Goal: Task Accomplishment & Management: Use online tool/utility

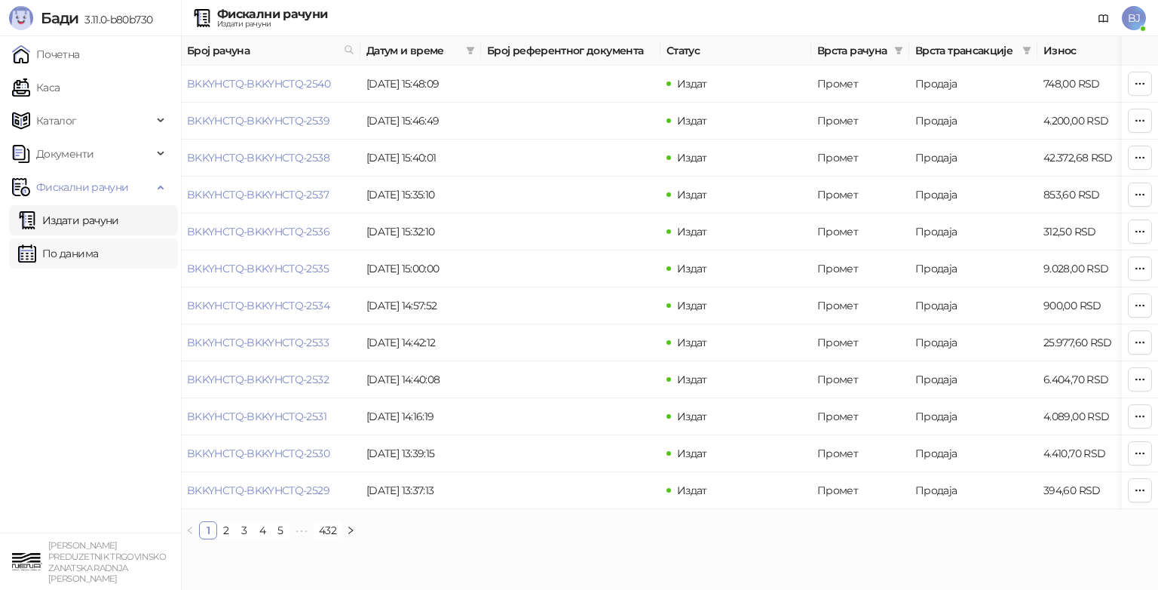
click at [54, 256] on link "По данима" at bounding box center [58, 253] width 80 height 30
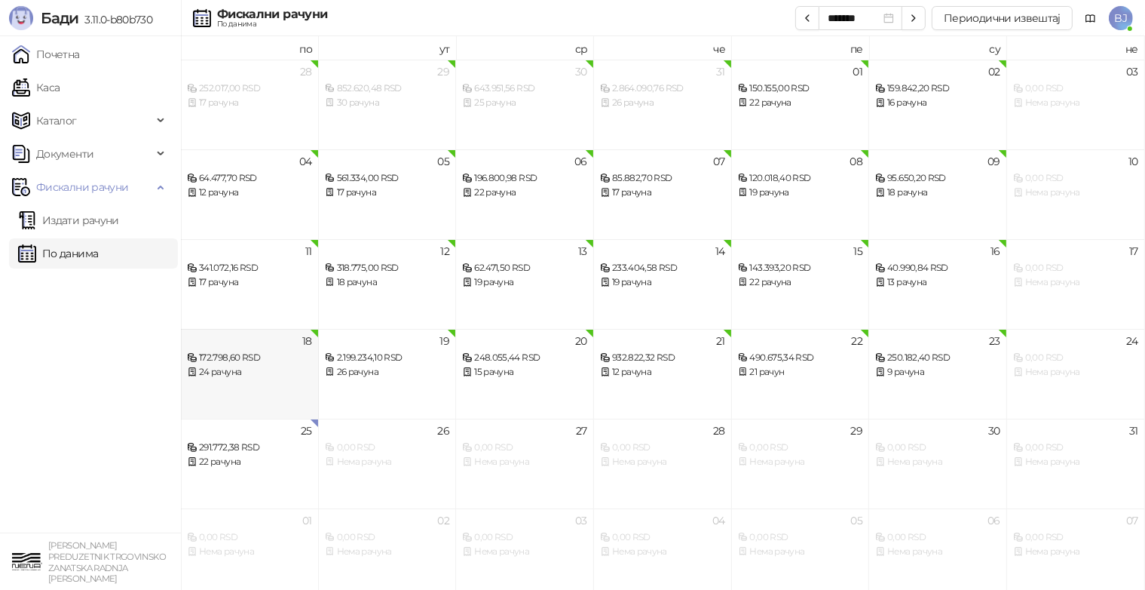
click at [289, 360] on div "172.798,60 RSD" at bounding box center [249, 358] width 125 height 14
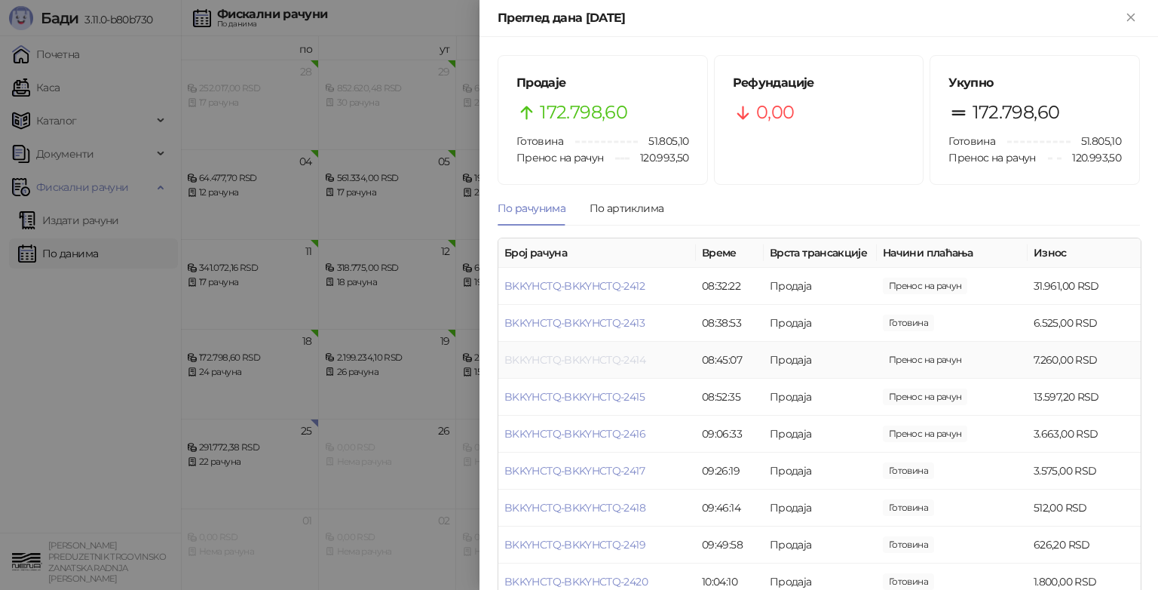
click at [575, 366] on link "BKKYHCTQ-BKKYHCTQ-2414" at bounding box center [574, 360] width 141 height 14
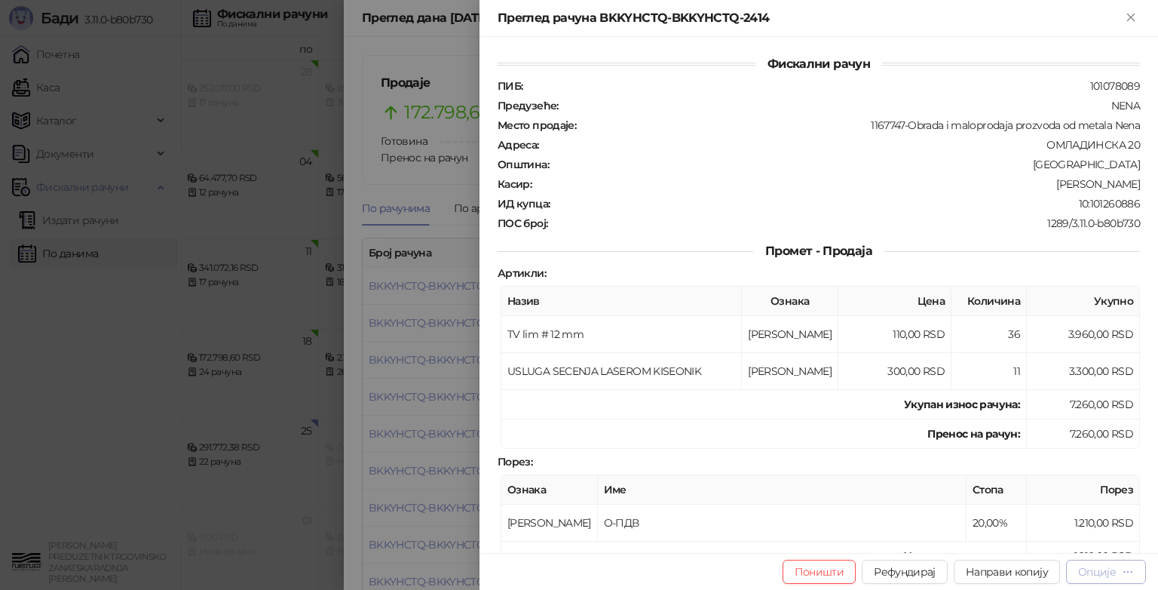
click at [1117, 569] on div "Опције" at bounding box center [1106, 571] width 56 height 14
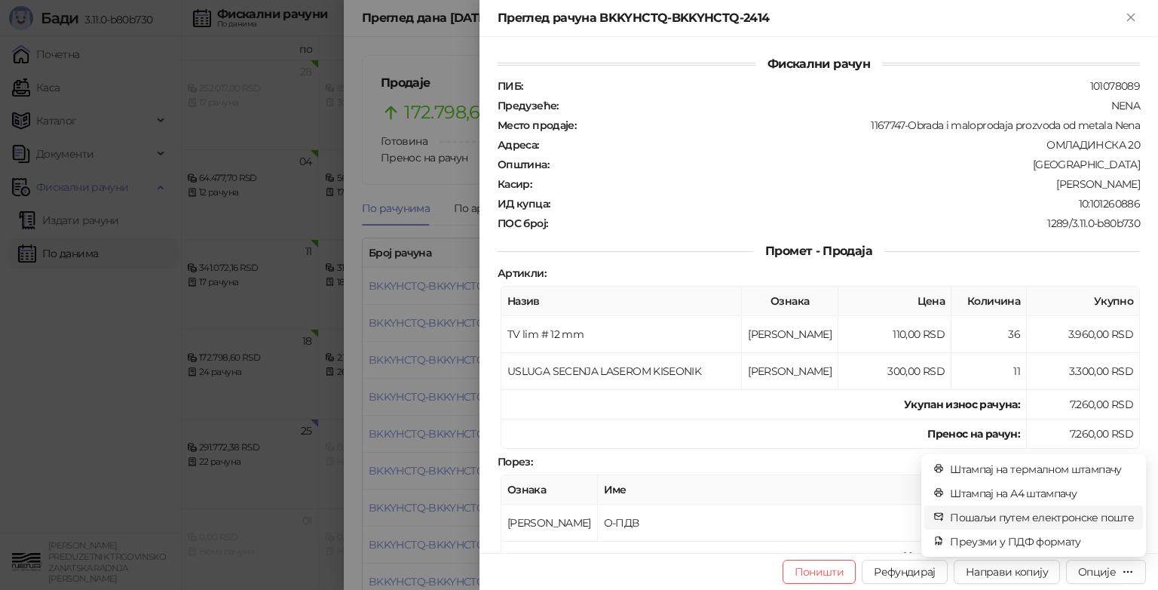
click at [1019, 519] on span "Пошаљи путем електронске поште" at bounding box center [1042, 517] width 184 height 17
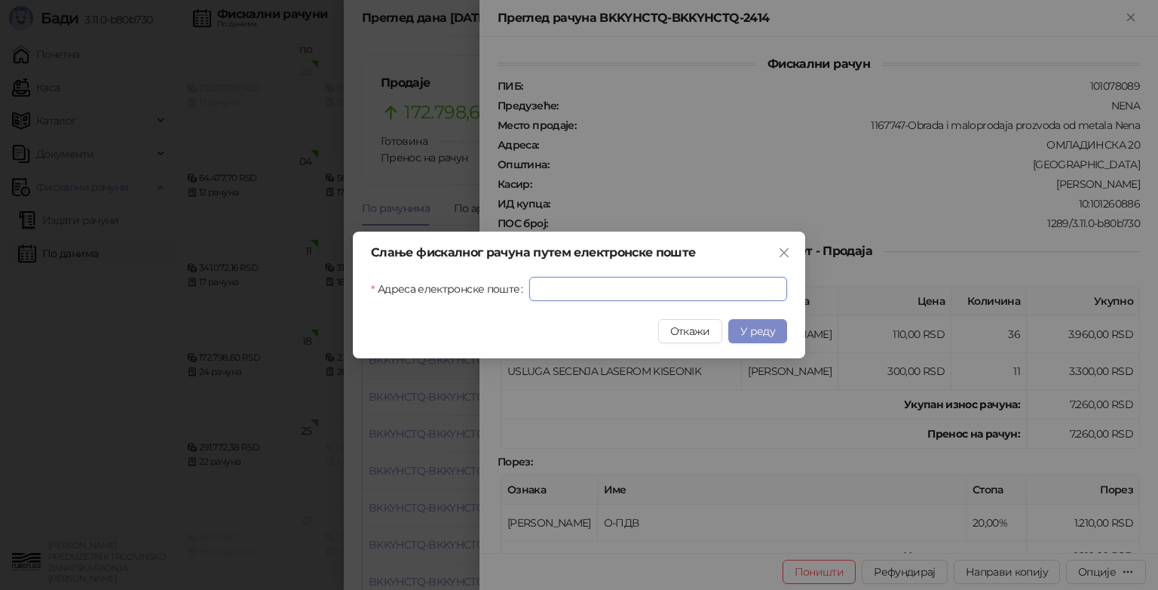
click at [579, 288] on input "Адреса електронске поште" at bounding box center [658, 289] width 258 height 24
type input "**********"
click at [764, 341] on button "У реду" at bounding box center [757, 331] width 59 height 24
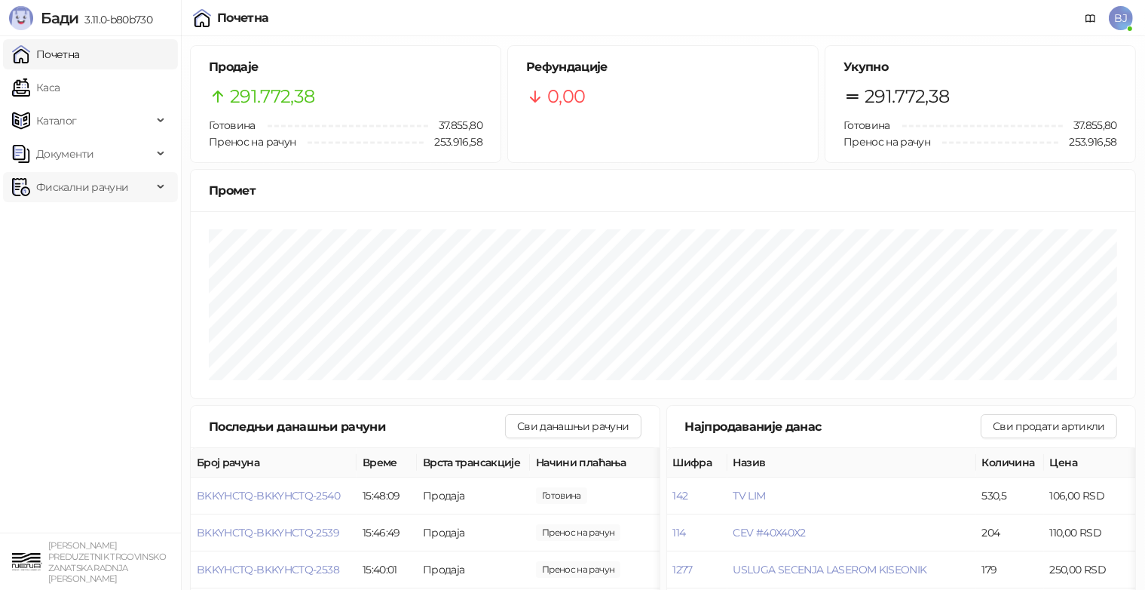
click at [94, 193] on span "Фискални рачуни" at bounding box center [82, 187] width 92 height 30
click at [83, 221] on link "Издати рачуни" at bounding box center [68, 220] width 101 height 30
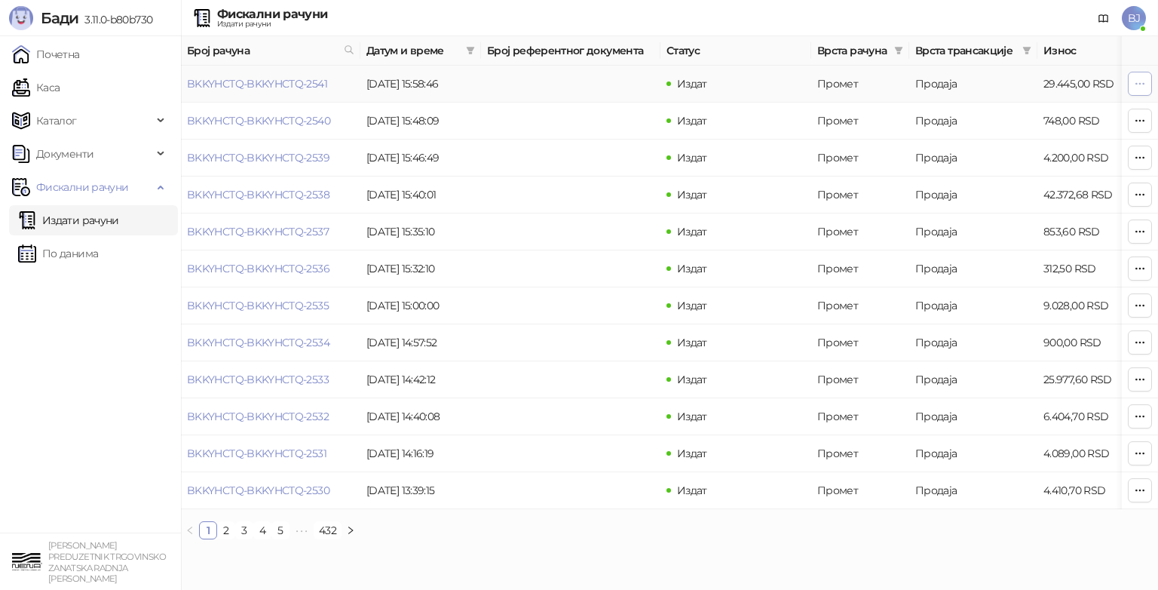
click at [1136, 83] on icon "button" at bounding box center [1140, 83] width 8 height 1
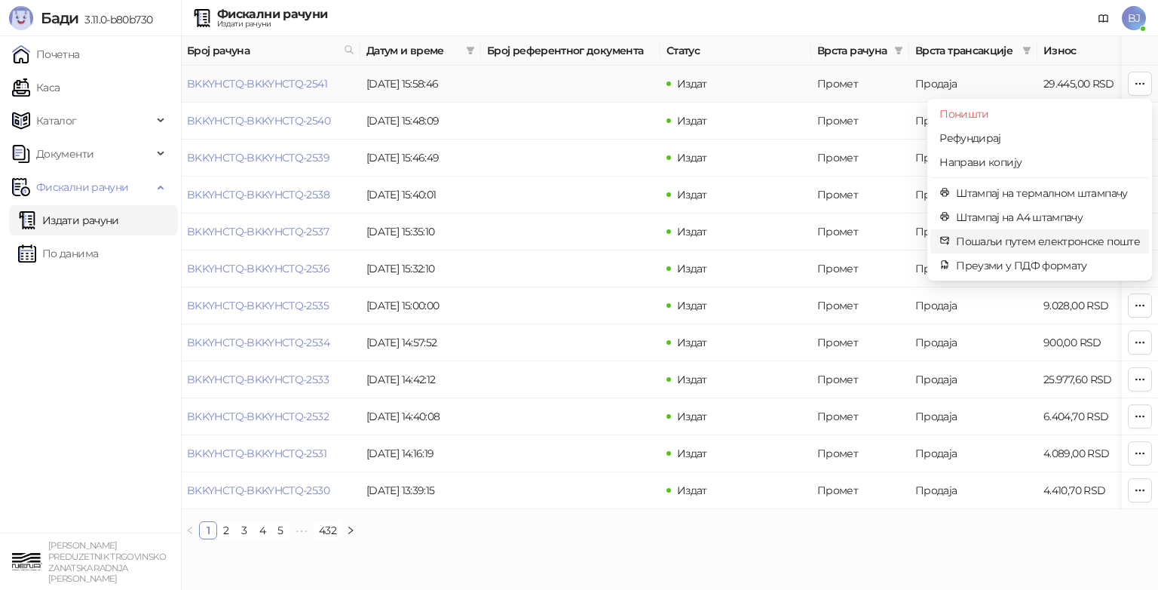
click at [1037, 245] on span "Пошаљи путем електронске поште" at bounding box center [1048, 241] width 184 height 17
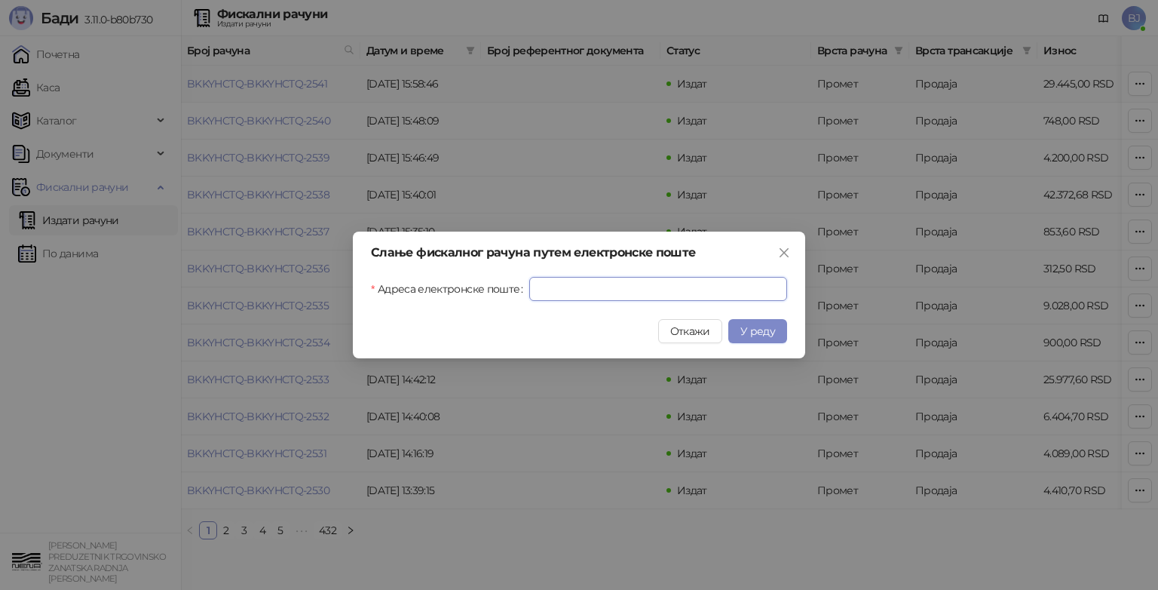
click at [599, 286] on input "Адреса електронске поште" at bounding box center [658, 289] width 258 height 24
type input "**********"
click at [757, 329] on span "У реду" at bounding box center [757, 331] width 35 height 14
